Goal: Task Accomplishment & Management: Manage account settings

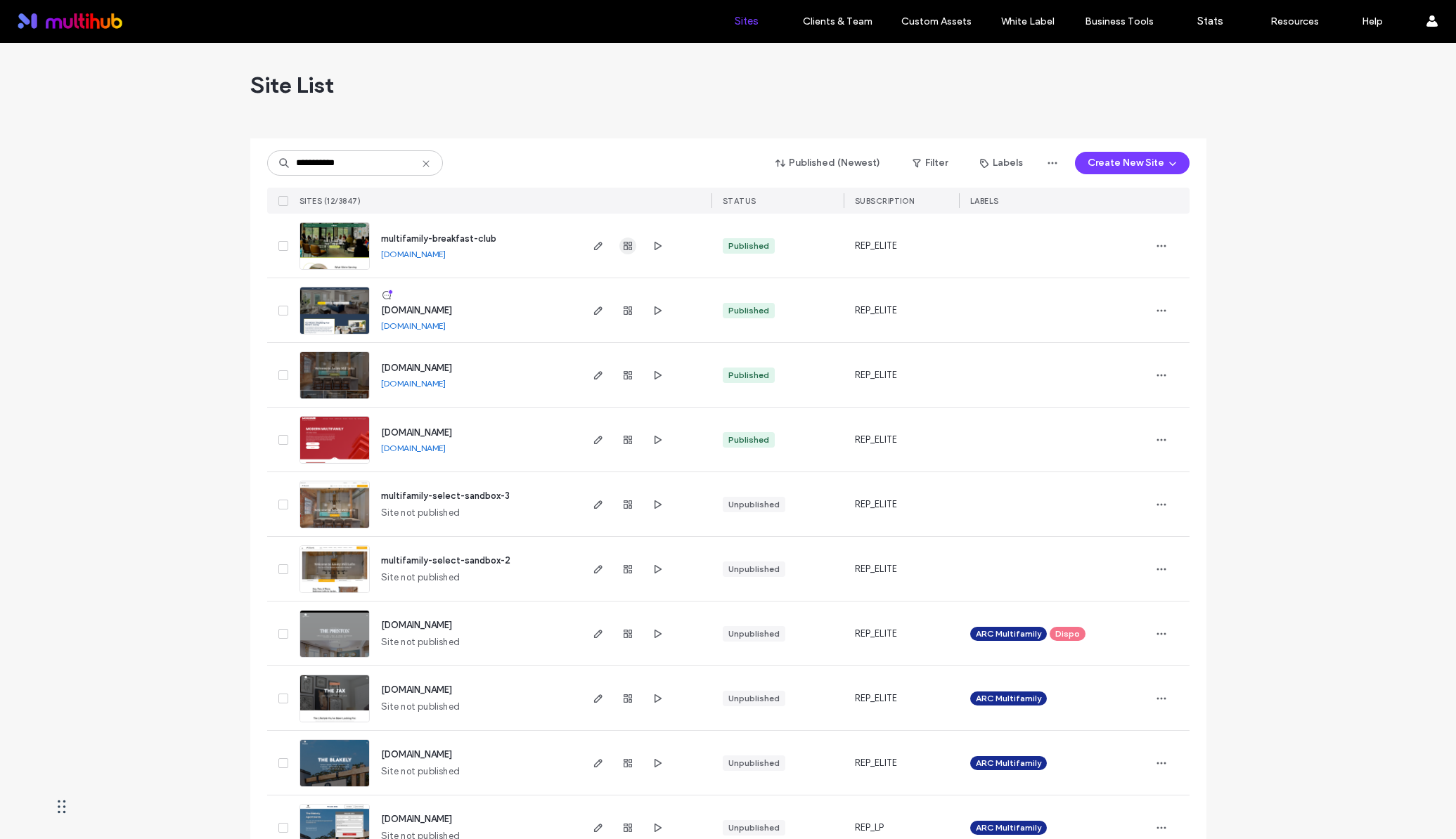
type input "**********"
click at [625, 244] on icon "button" at bounding box center [627, 246] width 11 height 11
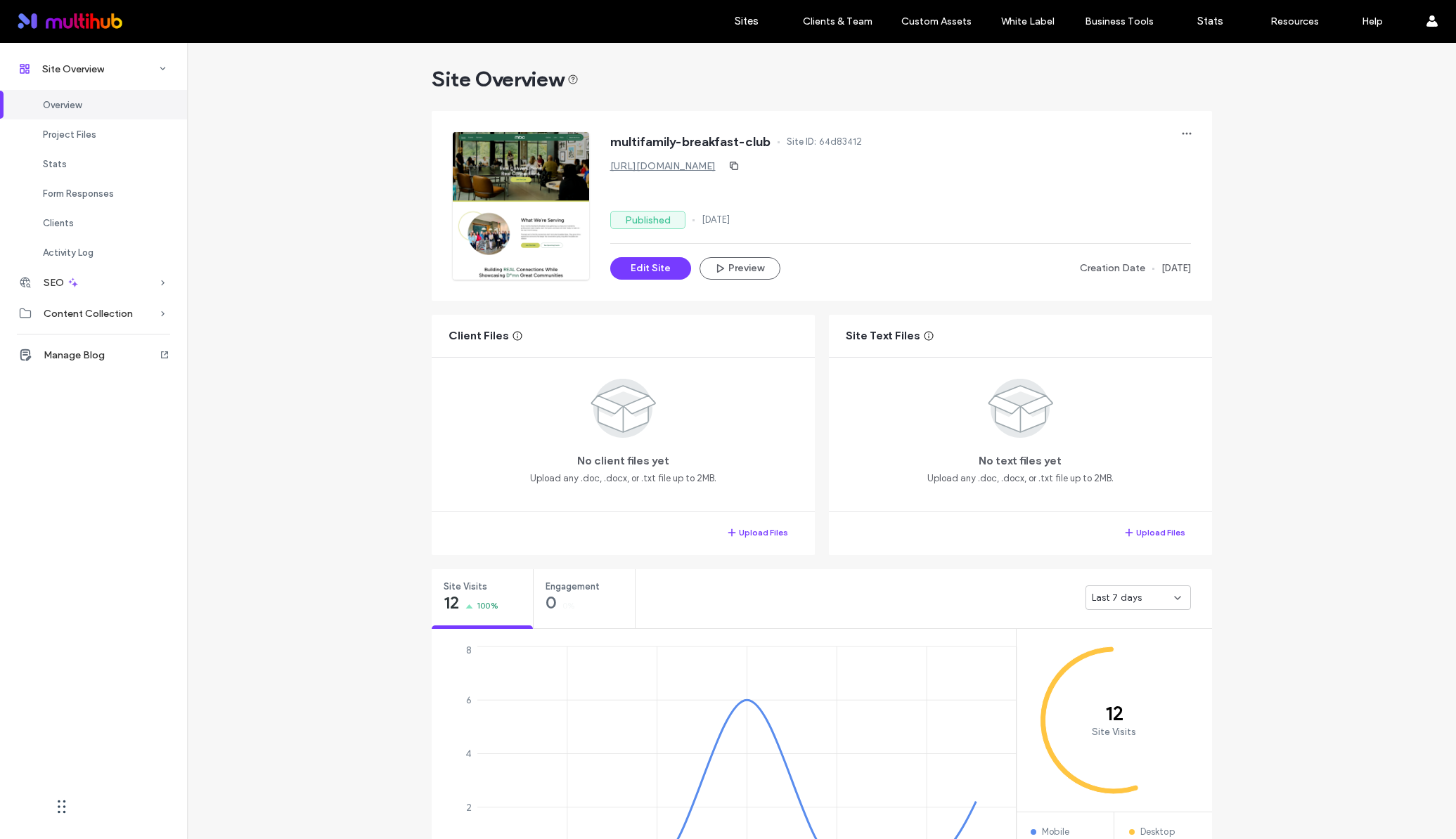
scroll to position [26, 0]
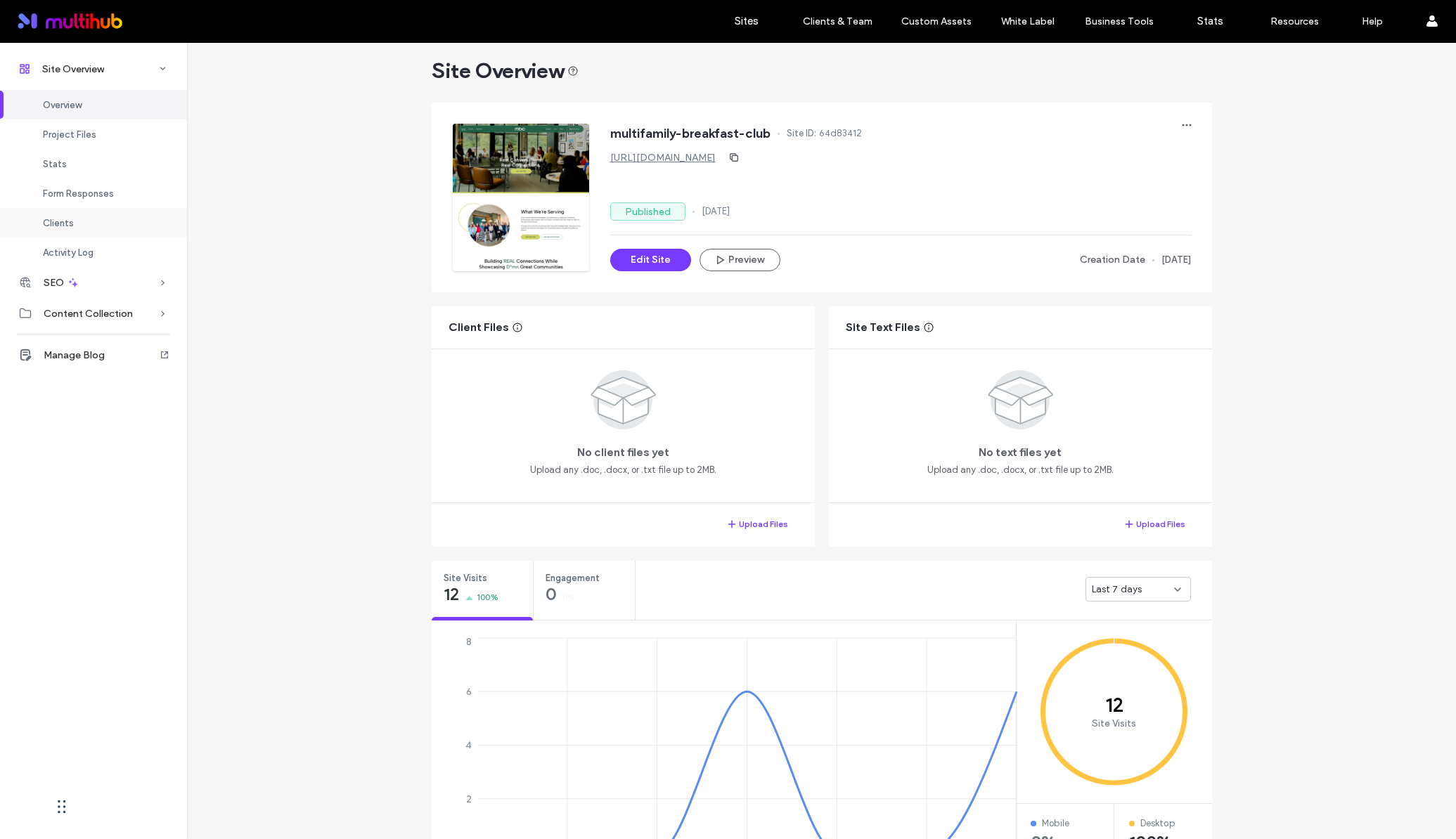
click at [84, 220] on div "Clients" at bounding box center [94, 222] width 187 height 29
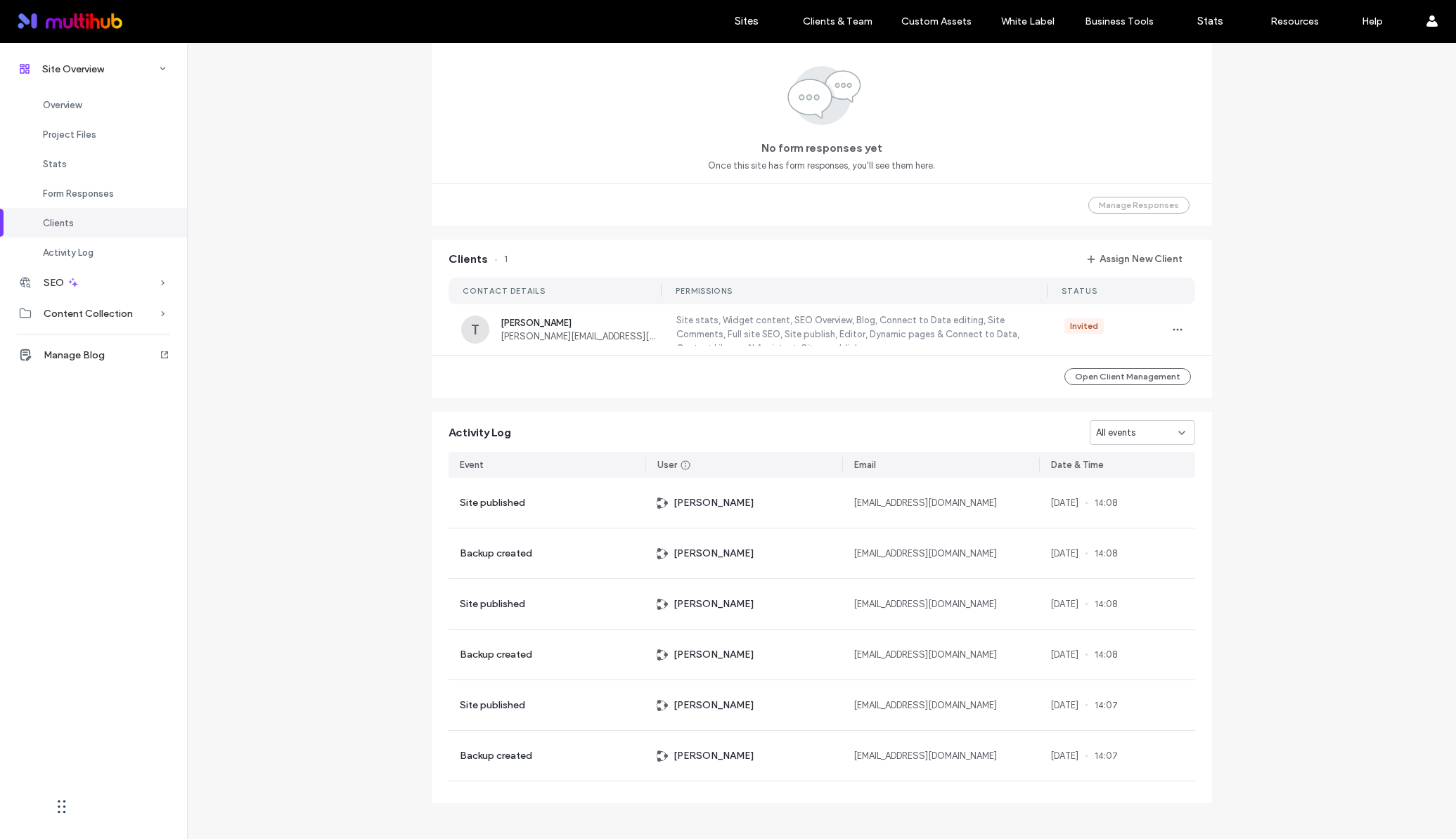
scroll to position [974, 0]
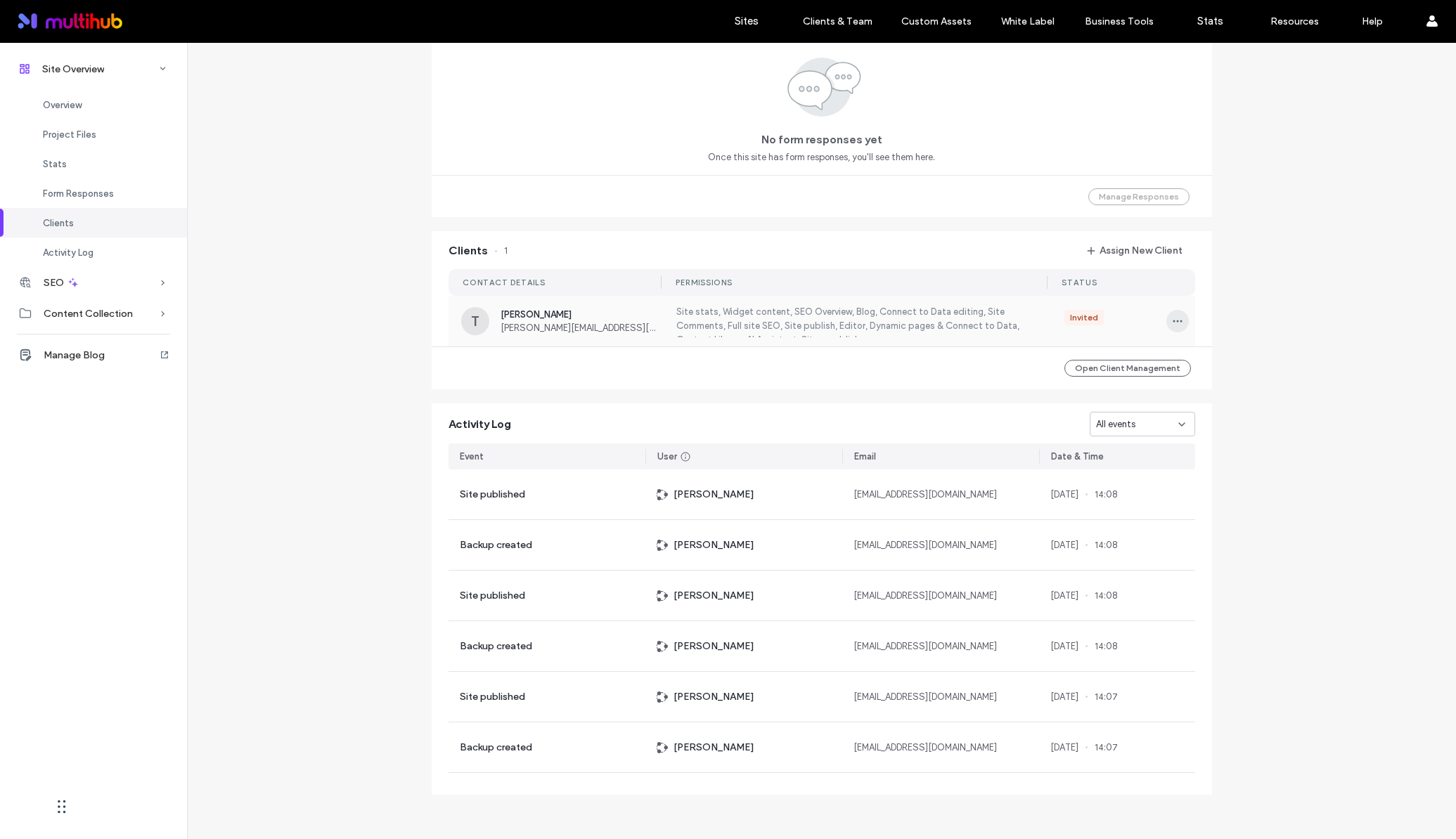
click at [1176, 326] on icon "button" at bounding box center [1177, 320] width 11 height 11
click at [1086, 322] on div "Invited" at bounding box center [1084, 317] width 28 height 12
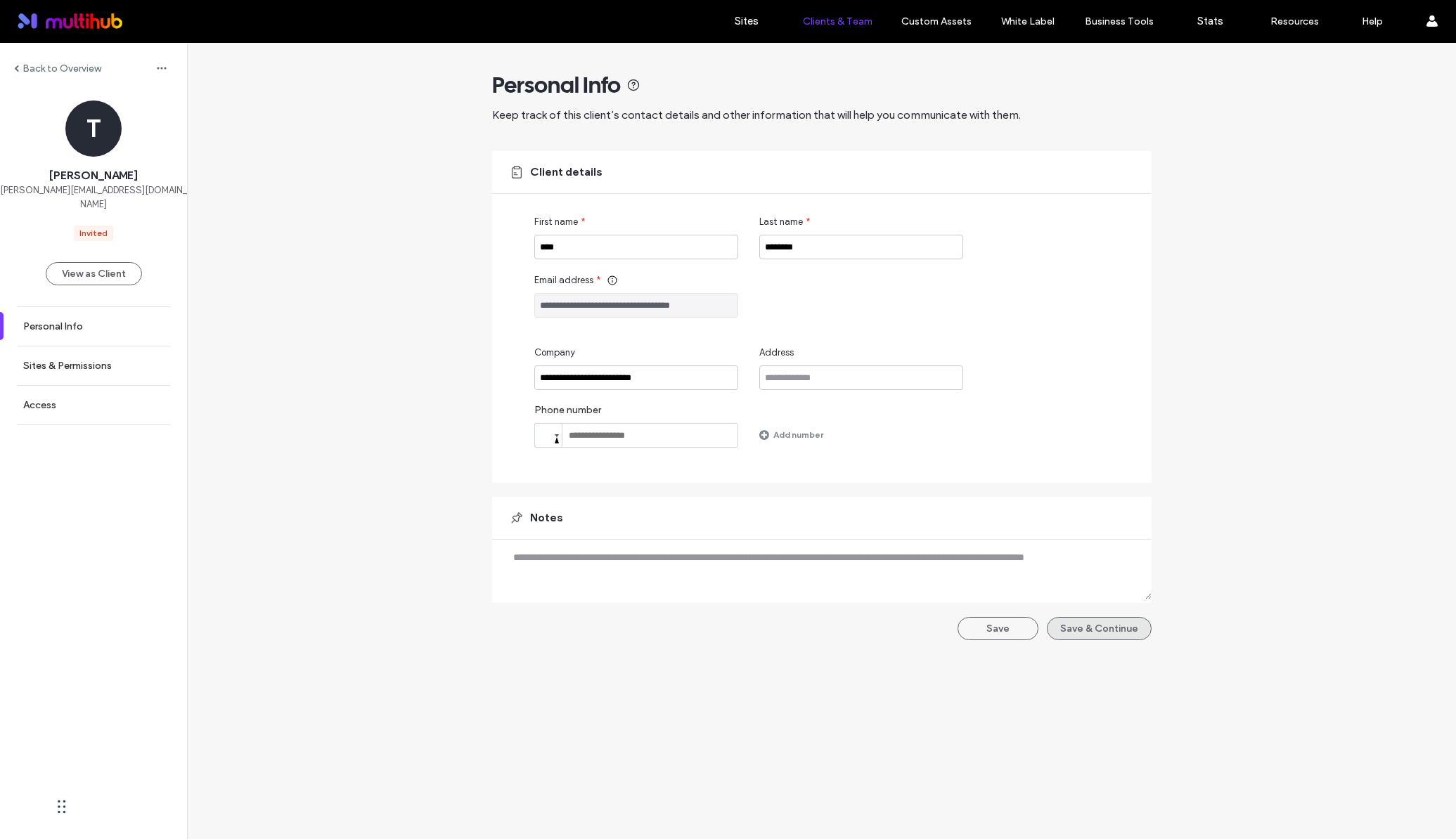
click at [1114, 633] on button "Save & Continue" at bounding box center [1099, 629] width 105 height 23
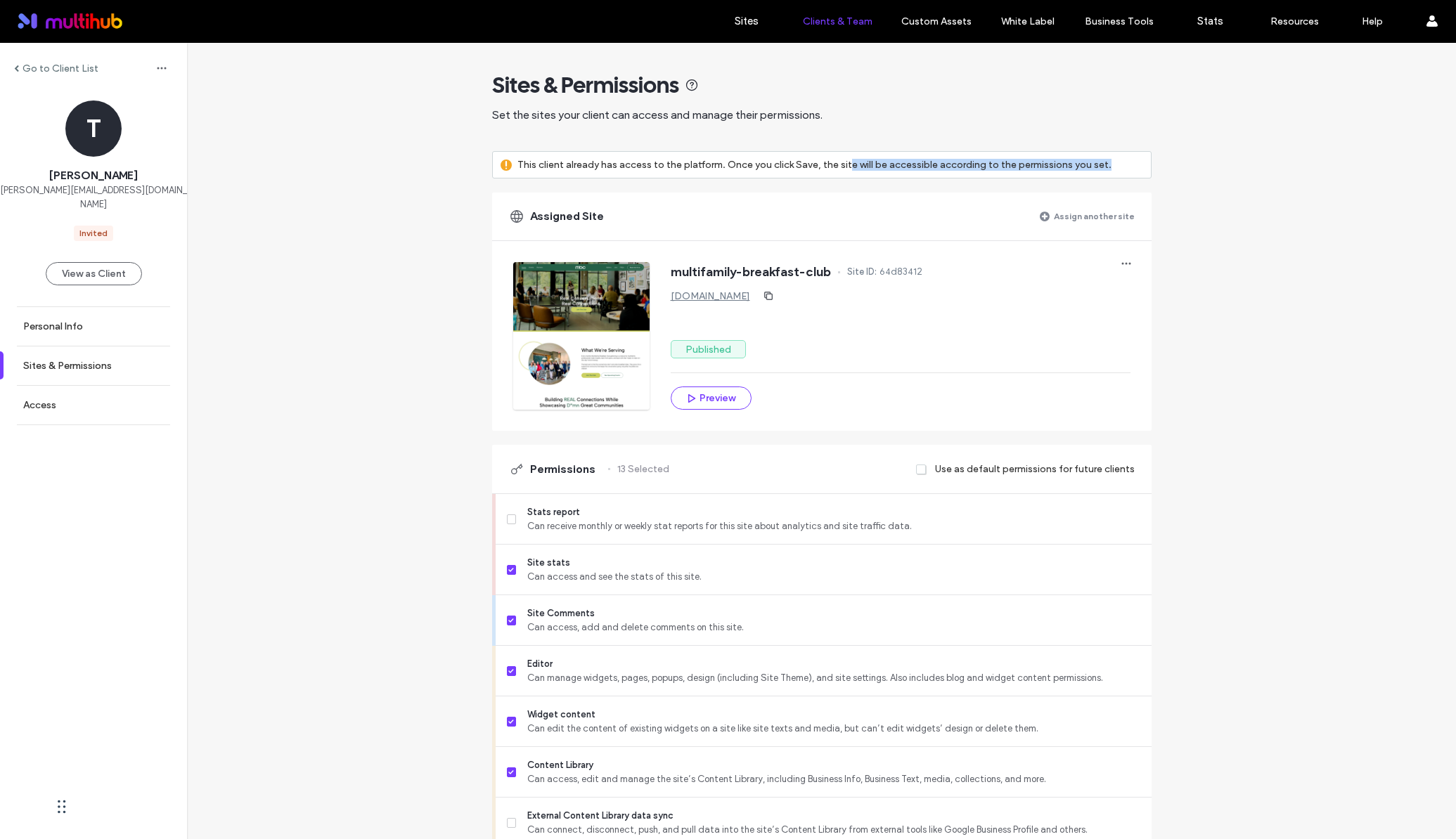
drag, startPoint x: 754, startPoint y: 171, endPoint x: 843, endPoint y: 170, distance: 89.0
click at [843, 169] on label "This client already has access to the platform. Once you click Save, the site w…" at bounding box center [814, 165] width 594 height 26
drag, startPoint x: 849, startPoint y: 168, endPoint x: 997, endPoint y: 175, distance: 148.2
click at [991, 175] on label "This client already has access to the platform. Once you click Save, the site w…" at bounding box center [814, 165] width 594 height 26
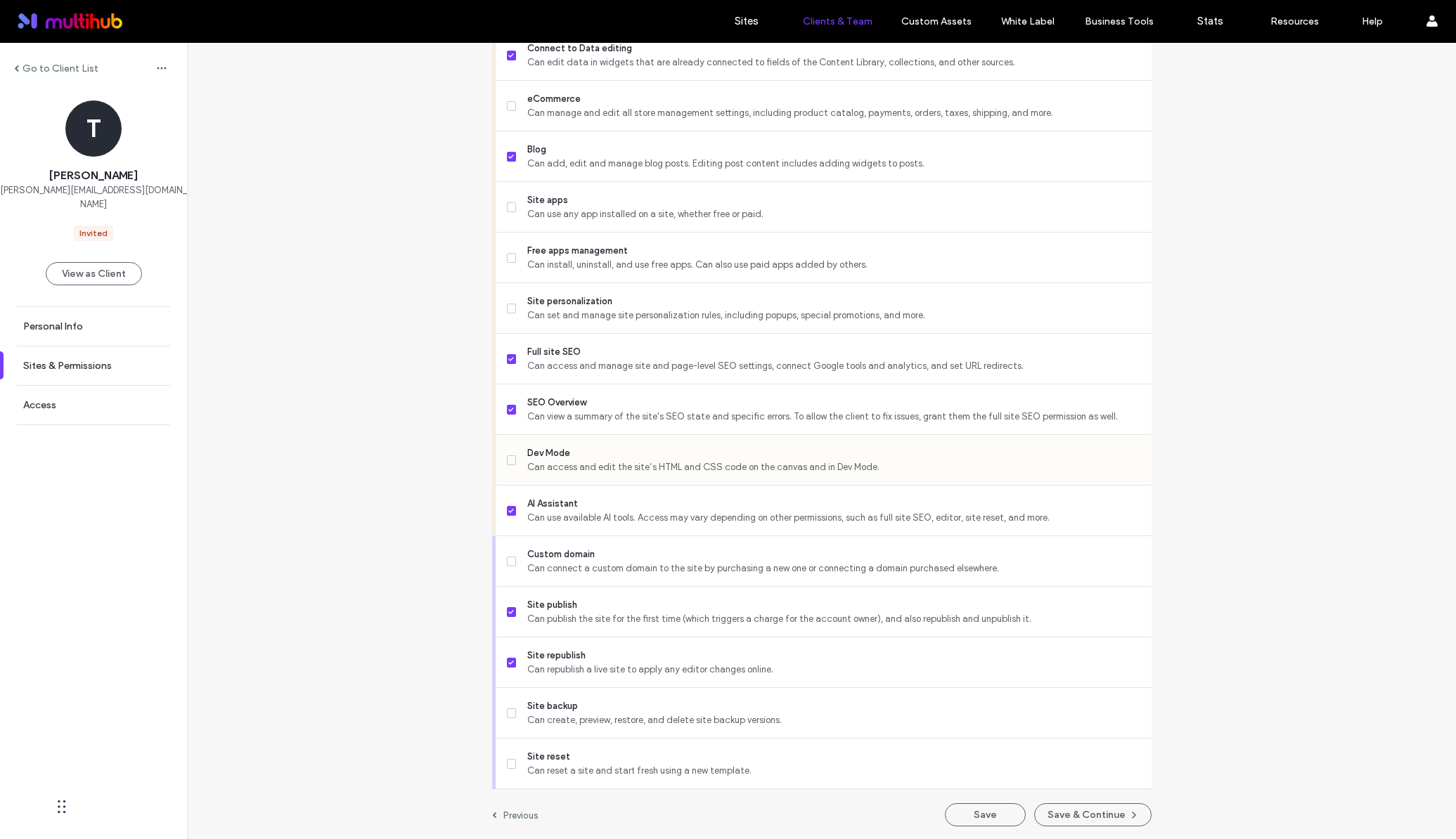
scroll to position [870, 0]
click at [1114, 818] on button "Save & Continue" at bounding box center [1092, 814] width 117 height 23
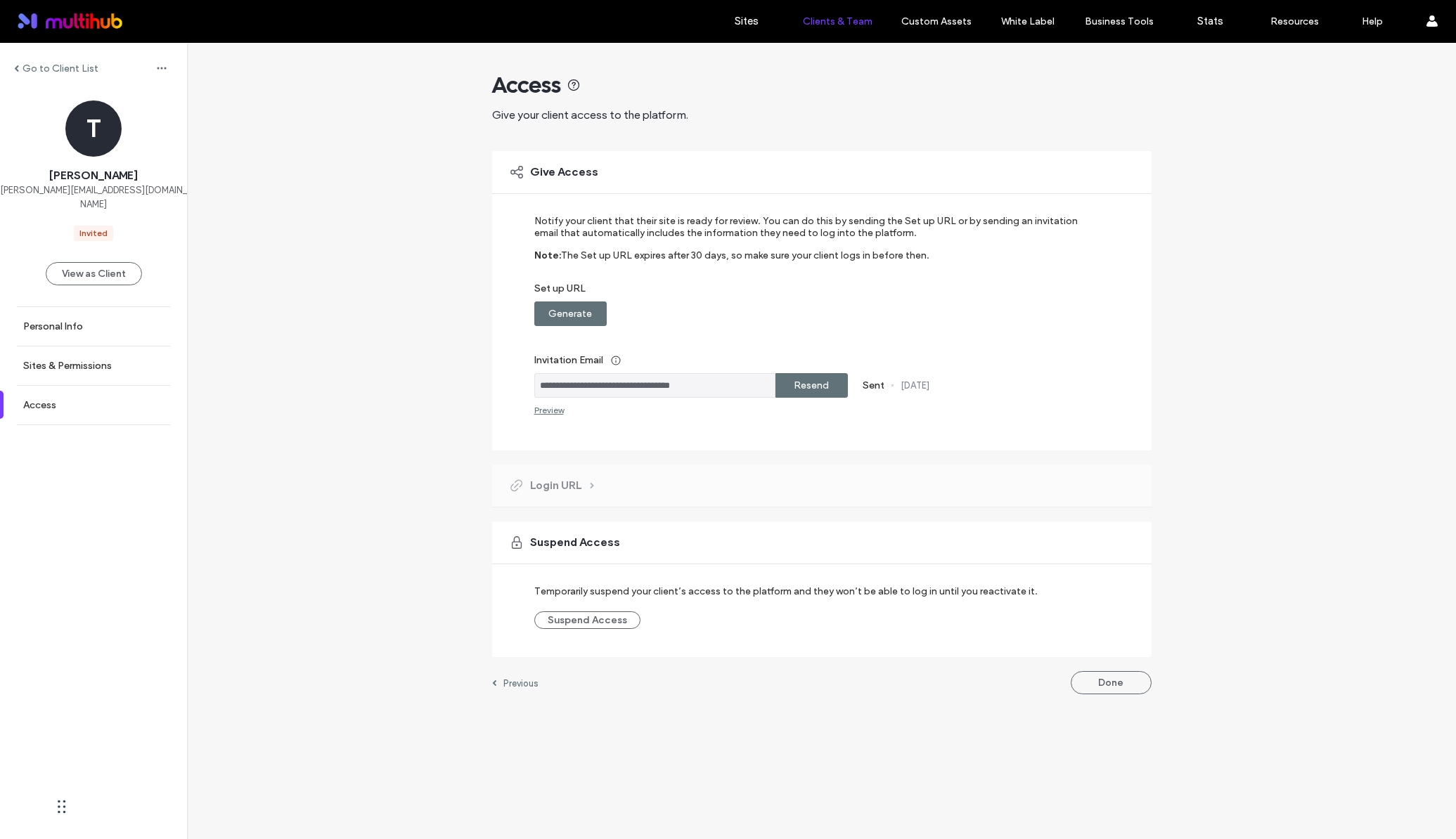
click at [822, 392] on label "Resend" at bounding box center [811, 385] width 35 height 26
click at [594, 318] on div "Generate" at bounding box center [570, 314] width 72 height 25
click at [837, 318] on div "Copy" at bounding box center [811, 314] width 72 height 25
drag, startPoint x: 534, startPoint y: 359, endPoint x: 619, endPoint y: 362, distance: 85.1
click at [619, 362] on label "Invitation Email" at bounding box center [812, 361] width 556 height 26
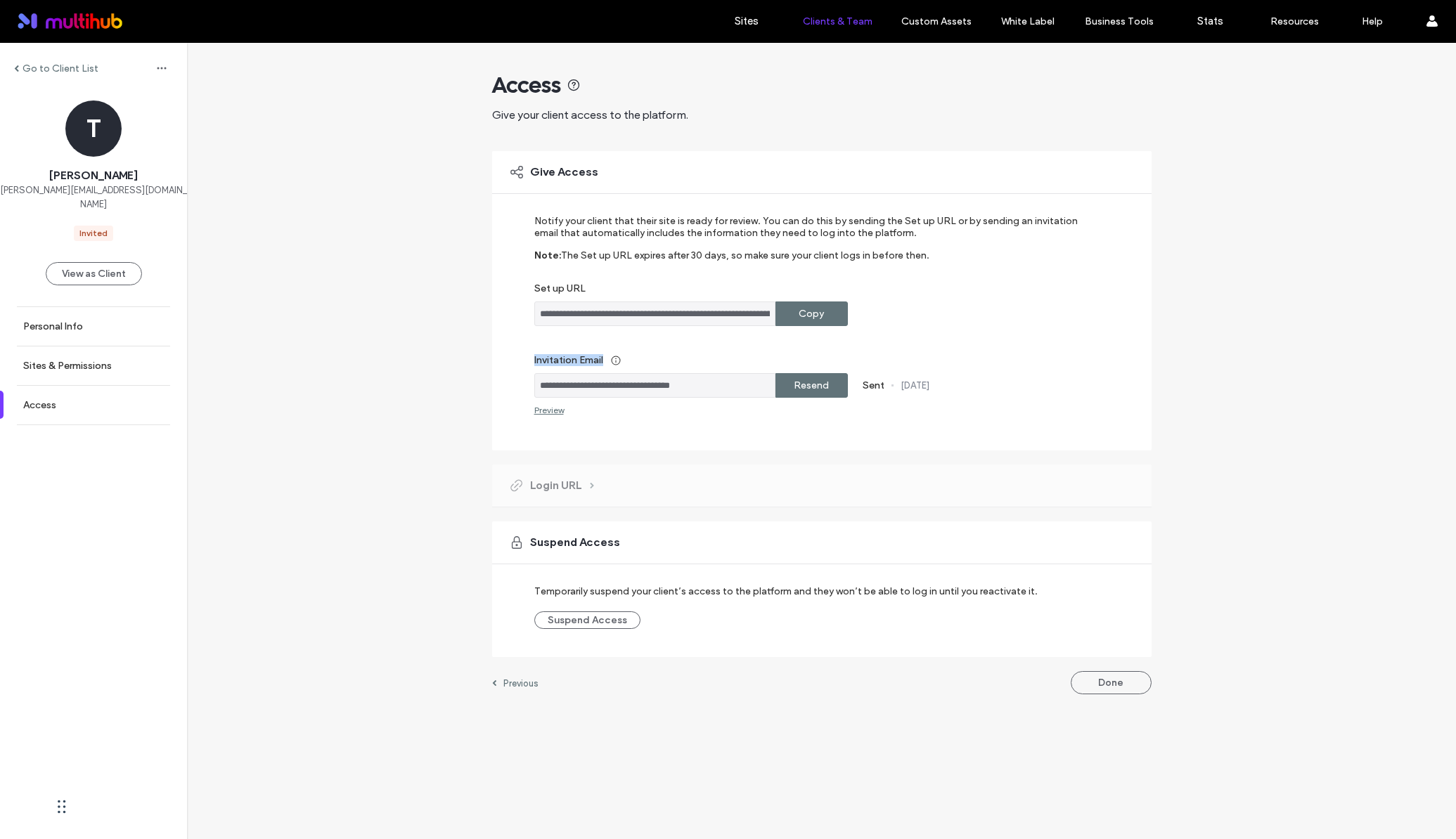
copy label "Invitation Email"
click at [829, 316] on div "Copy" at bounding box center [811, 314] width 72 height 25
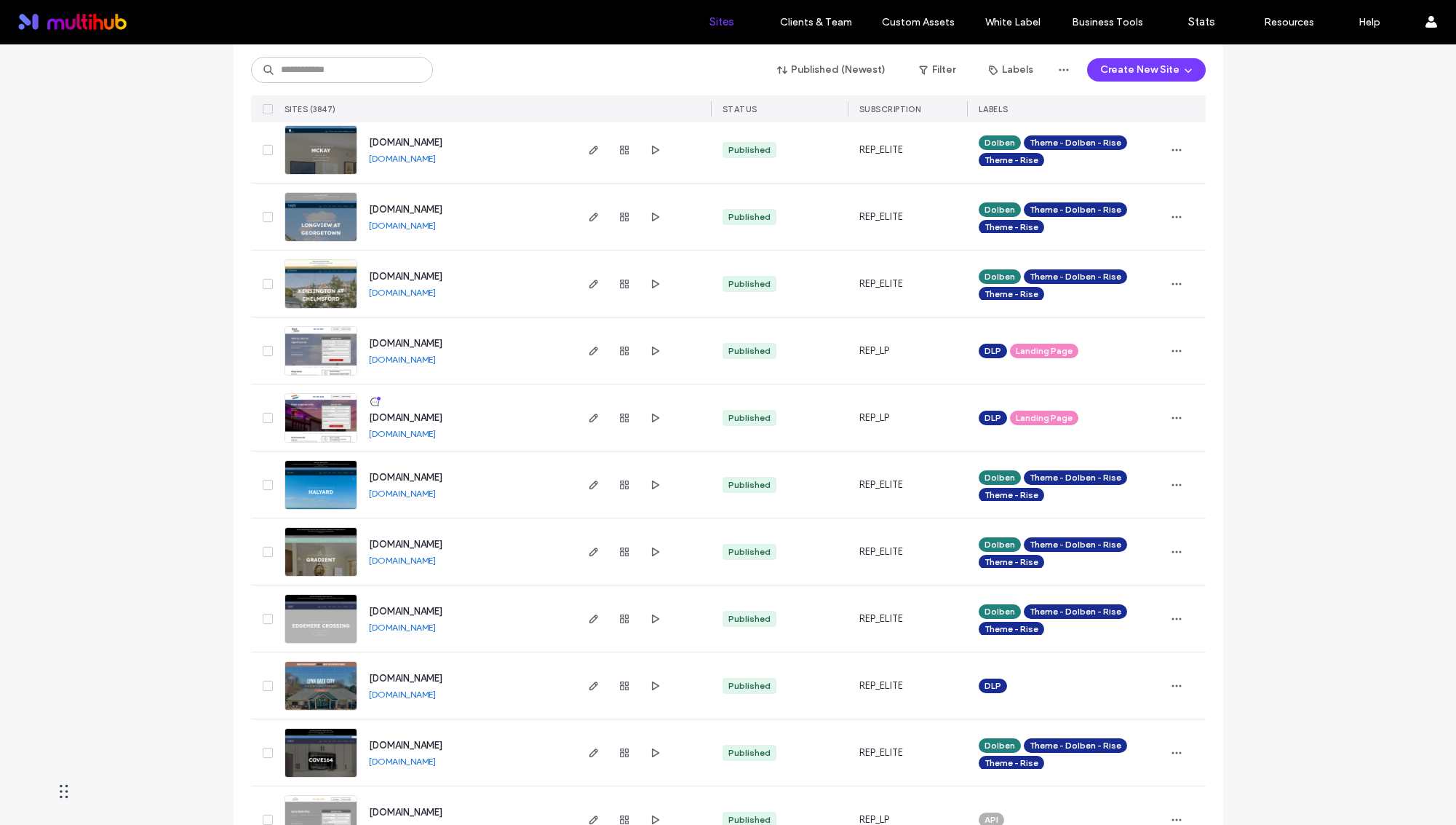
scroll to position [1043, 0]
